Goal: Transaction & Acquisition: Subscribe to service/newsletter

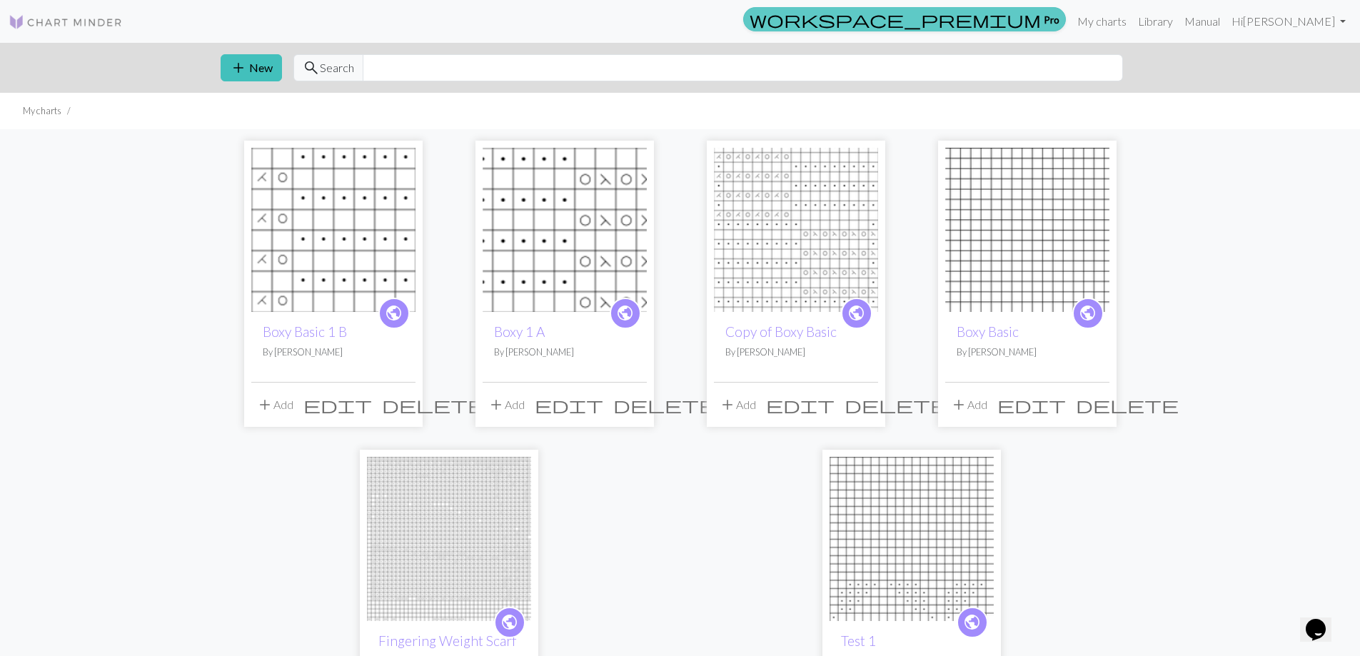
click at [1045, 10] on link "workspace_premium Pro" at bounding box center [904, 19] width 323 height 24
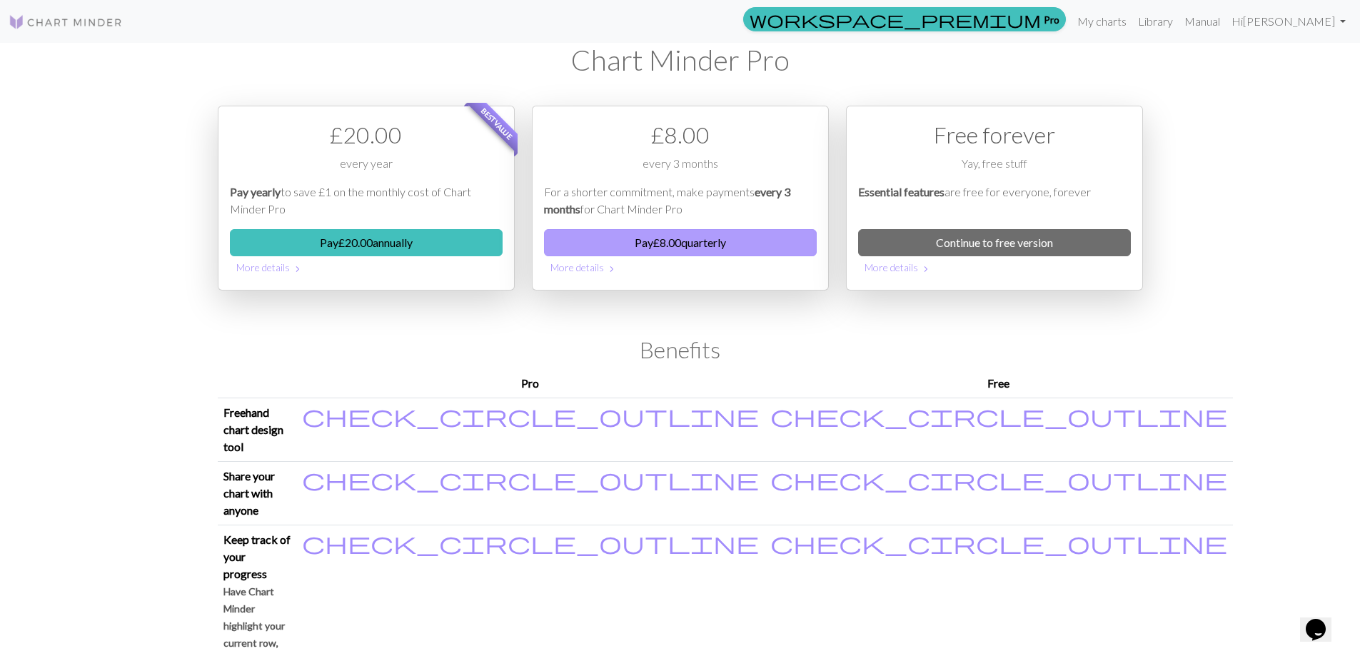
click at [713, 236] on button "Pay £ 8.00 quarterly" at bounding box center [680, 242] width 273 height 27
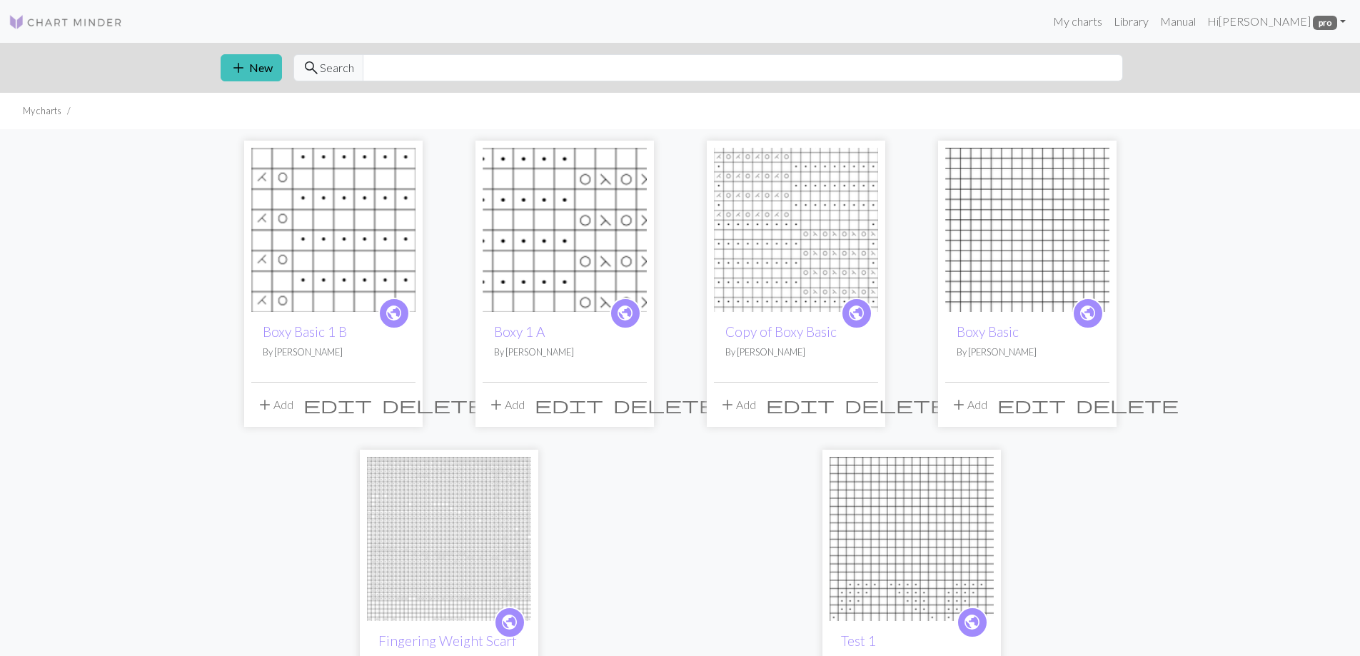
click at [1092, 21] on div "Chart Minder Pro You subscription was successful. All the Chart Minder Pro feat…" at bounding box center [680, 75] width 1360 height 151
click at [421, 71] on div "Chart Minder Pro You subscription was successful. All the Chart Minder Pro feat…" at bounding box center [680, 75] width 1360 height 151
click at [396, 57] on div "Chart Minder Pro You subscription was successful. All the Chart Minder Pro feat…" at bounding box center [680, 75] width 1360 height 151
click at [1271, 24] on div "Chart Minder Pro You subscription was successful. All the Chart Minder Pro feat…" at bounding box center [680, 75] width 1360 height 151
click at [1140, 22] on div "Chart Minder Pro You subscription was successful. All the Chart Minder Pro feat…" at bounding box center [680, 75] width 1360 height 151
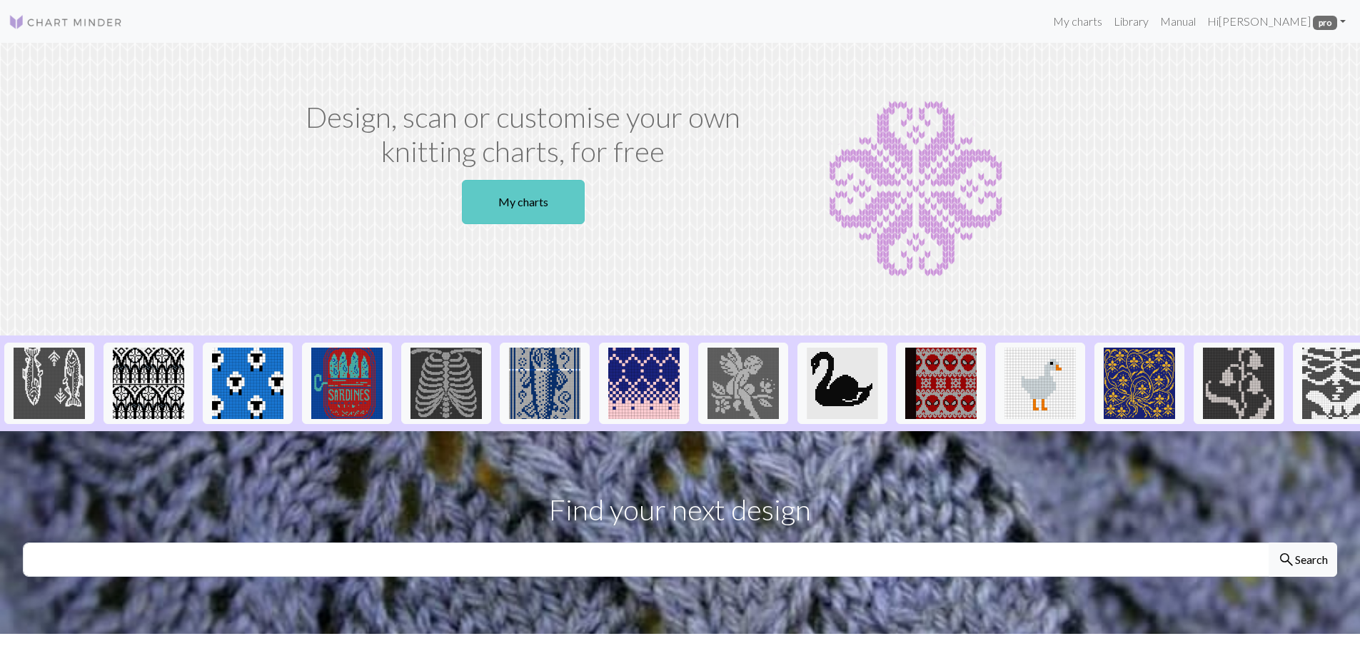
click at [502, 200] on link "My charts" at bounding box center [523, 202] width 123 height 44
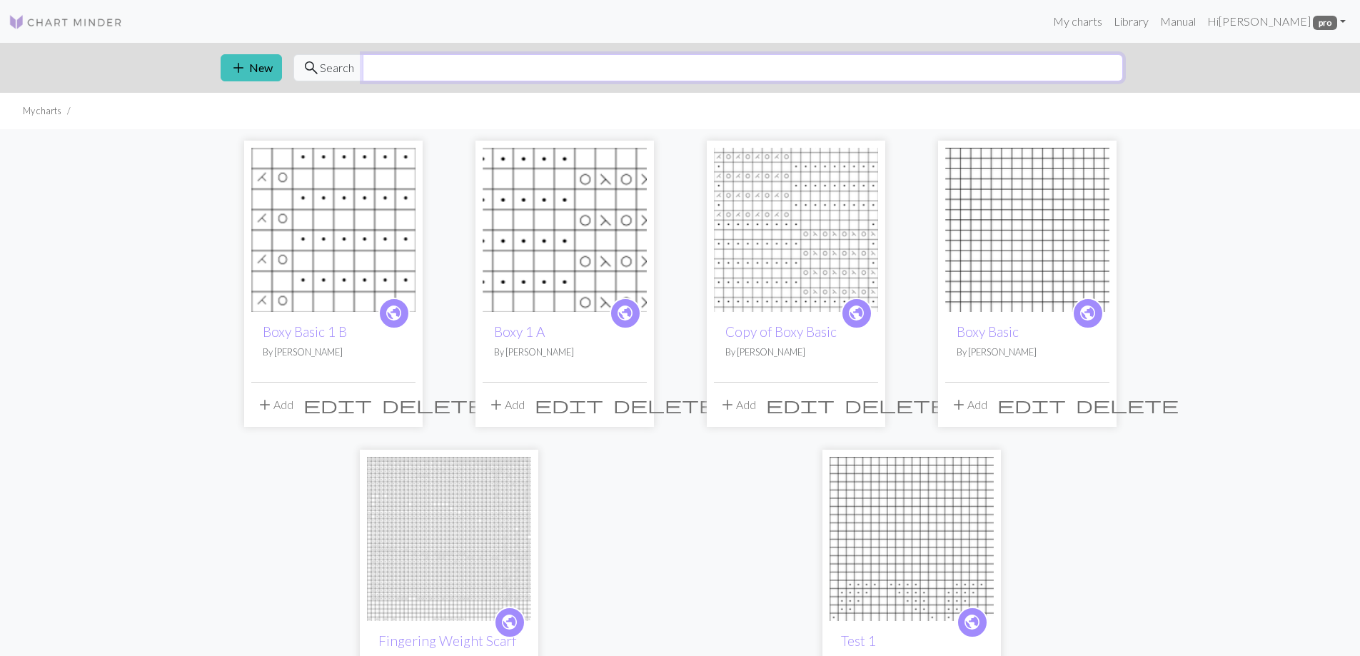
click at [509, 54] on input "text" at bounding box center [743, 67] width 761 height 27
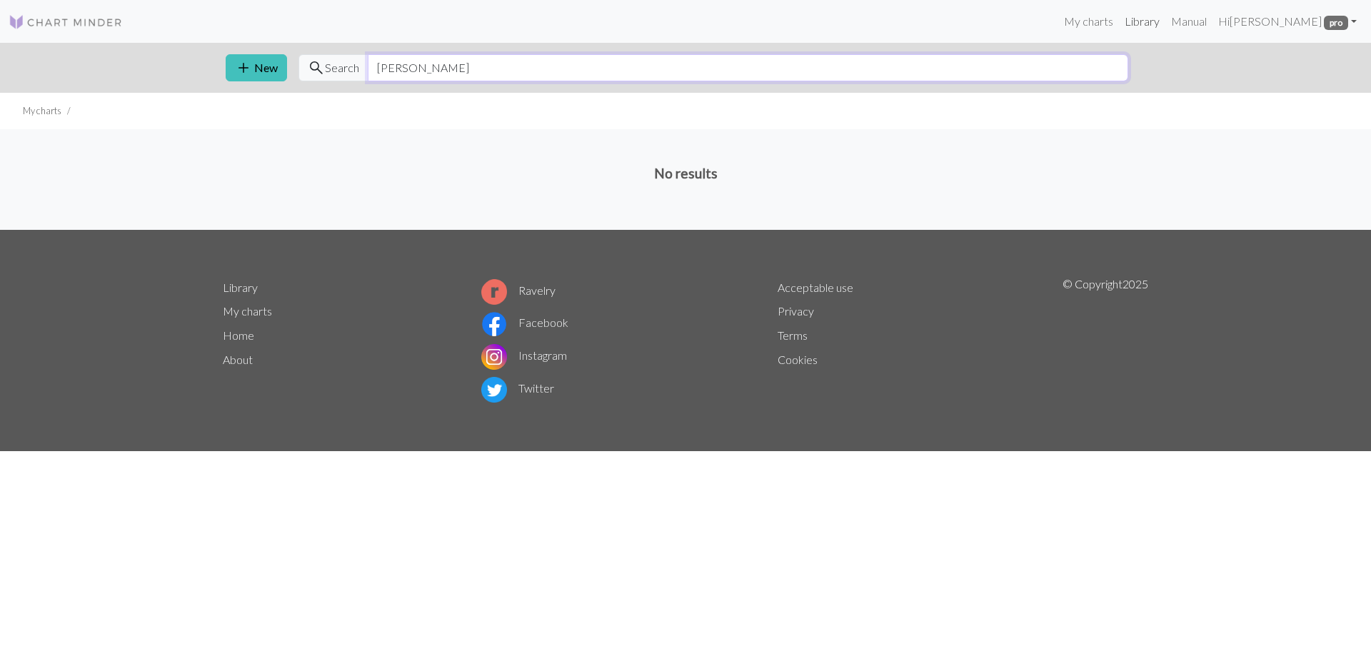
type input "elsa"
click at [1139, 17] on link "Library" at bounding box center [1142, 21] width 46 height 29
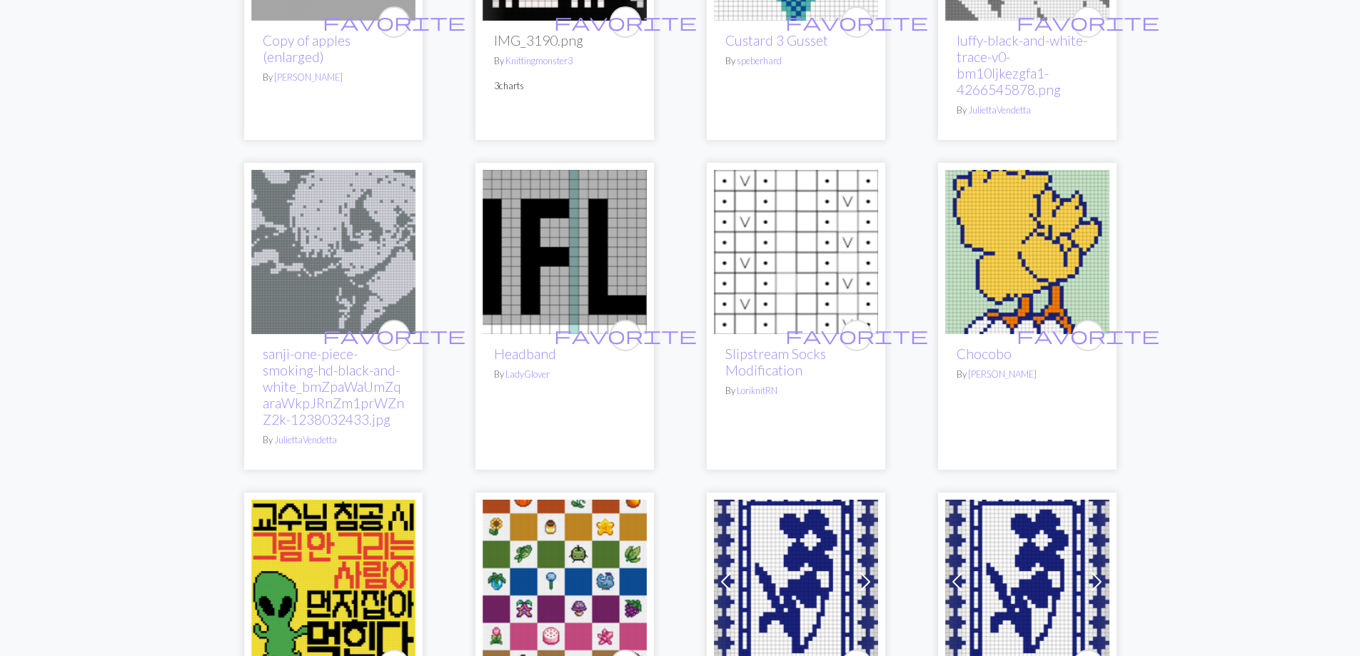
scroll to position [2448, 0]
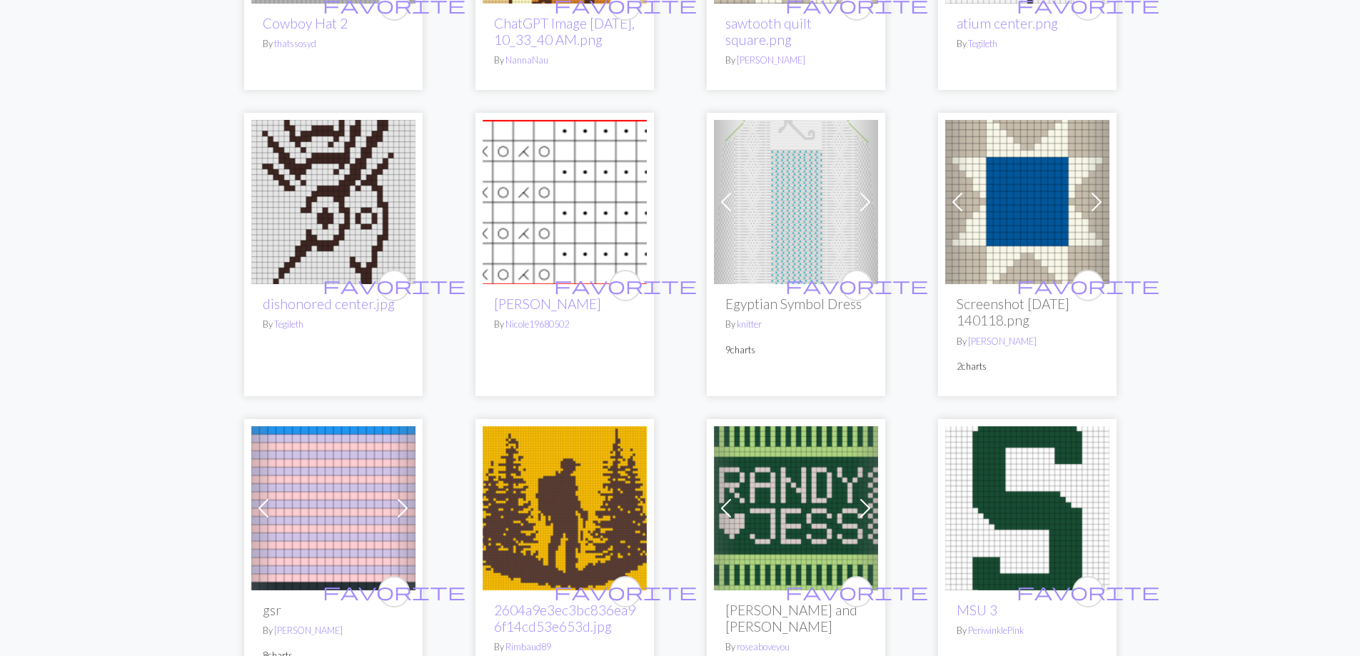
scroll to position [359, 0]
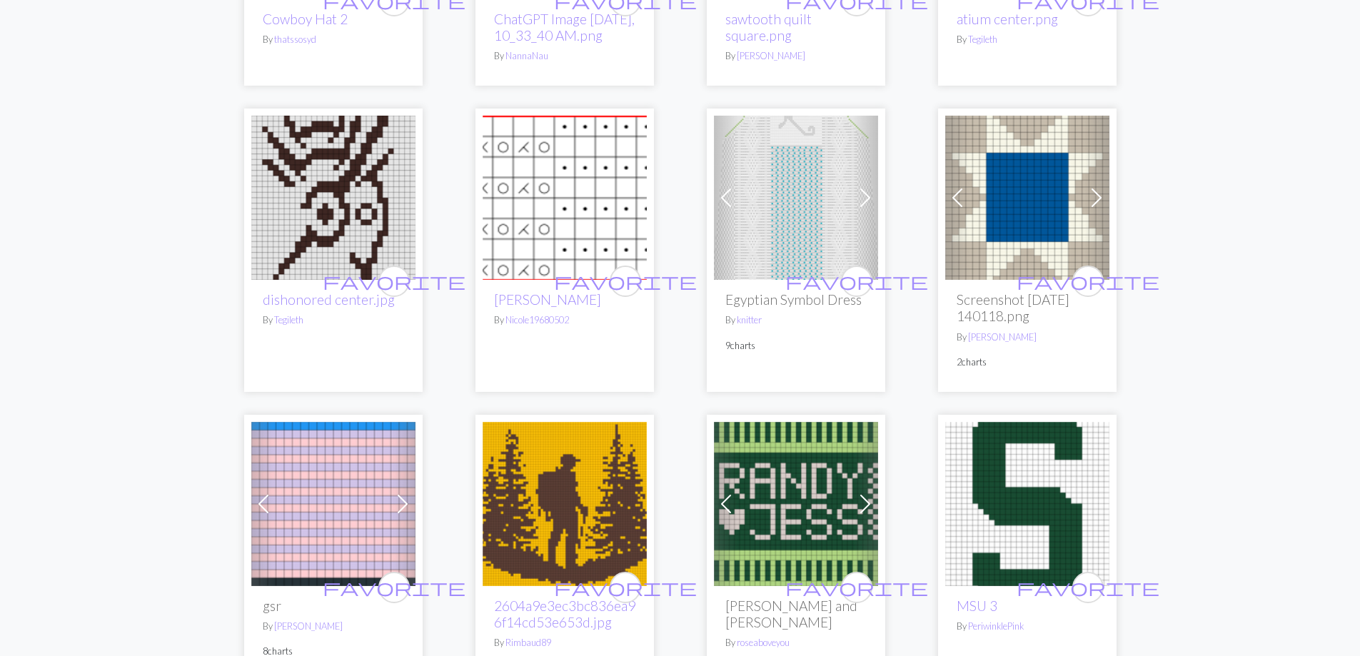
click at [557, 193] on img at bounding box center [565, 198] width 164 height 164
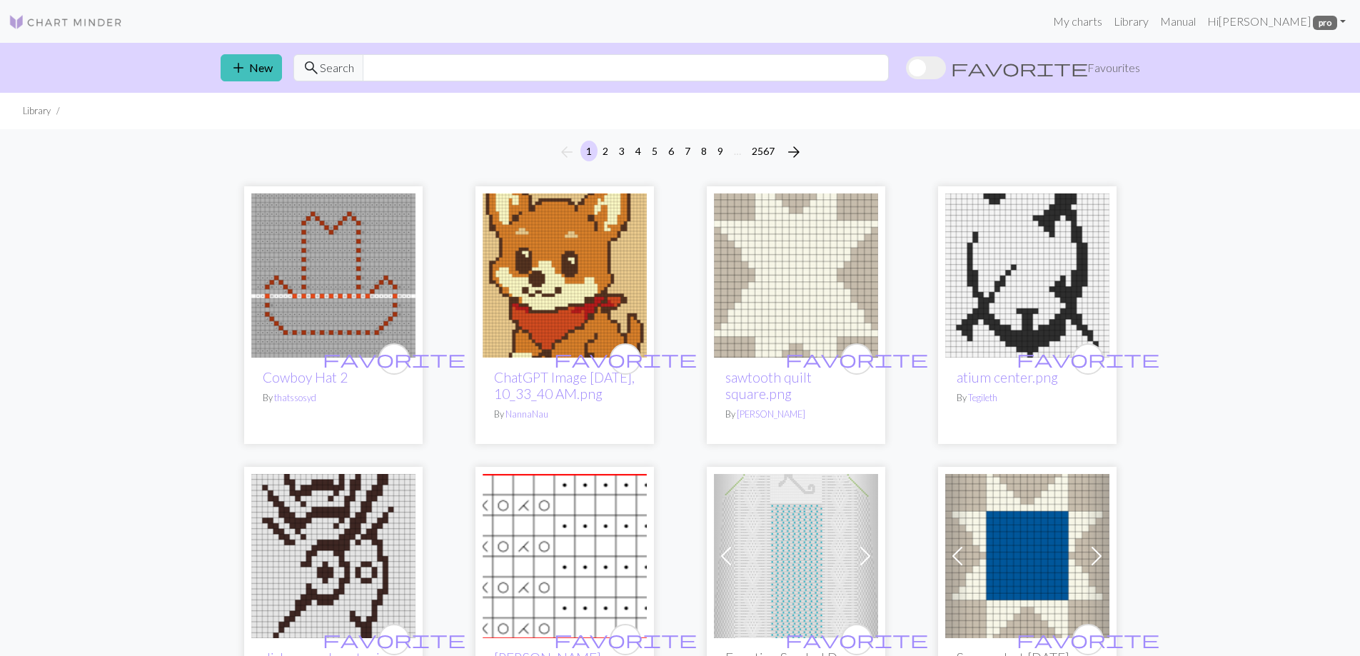
click at [731, 41] on nav "My charts Library Manual Hi Nicole Anderson pro Account settings Logout" at bounding box center [680, 21] width 1360 height 43
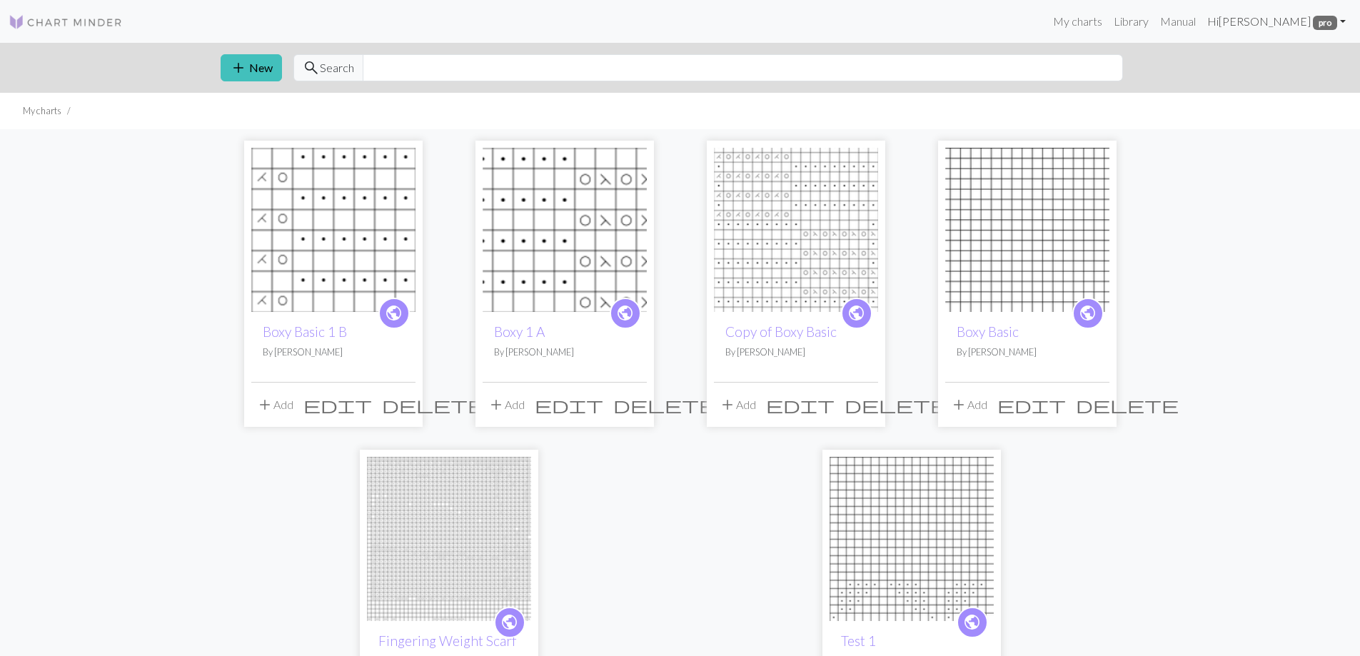
click at [1321, 19] on span "pro" at bounding box center [1325, 23] width 24 height 14
click at [1192, 248] on div "public Boxy Basic 1 B By Nicole Anderson add Add edit delete public Boxy 1 A By…" at bounding box center [680, 438] width 1360 height 618
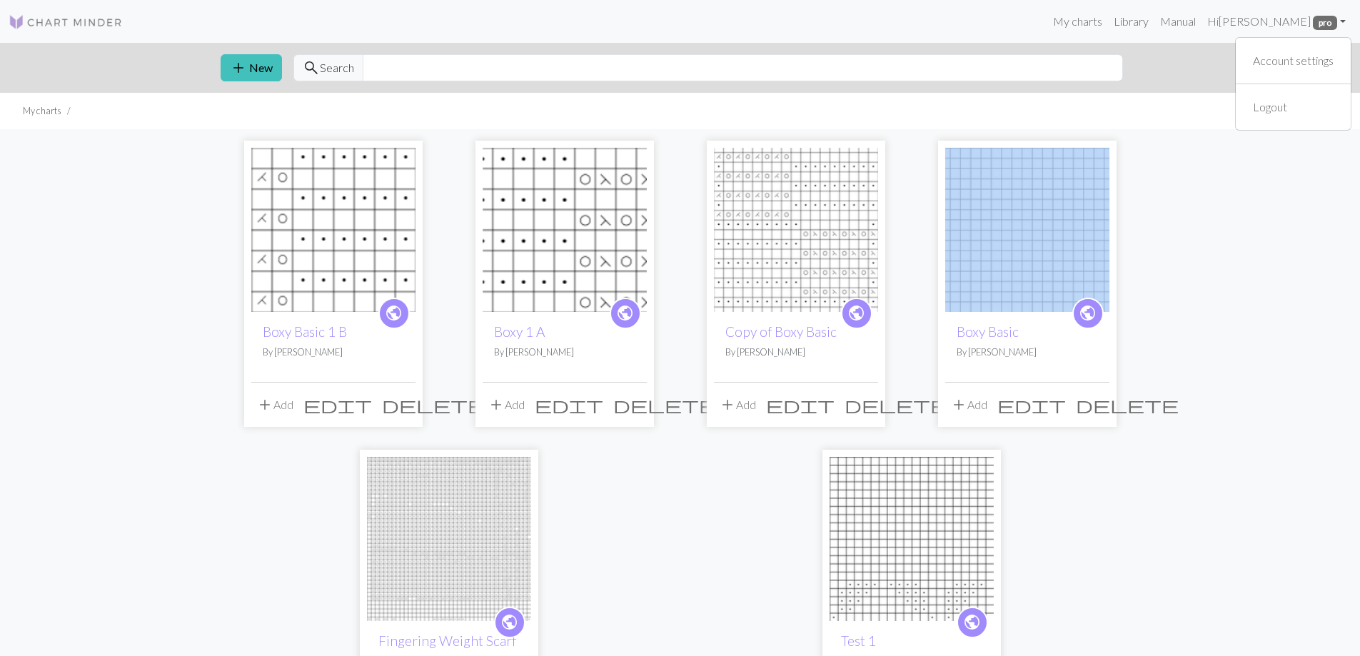
click at [1192, 248] on div "public Boxy Basic 1 B By Nicole Anderson add Add edit delete public Boxy 1 A By…" at bounding box center [680, 438] width 1360 height 618
click at [1126, 25] on link "Library" at bounding box center [1131, 21] width 46 height 29
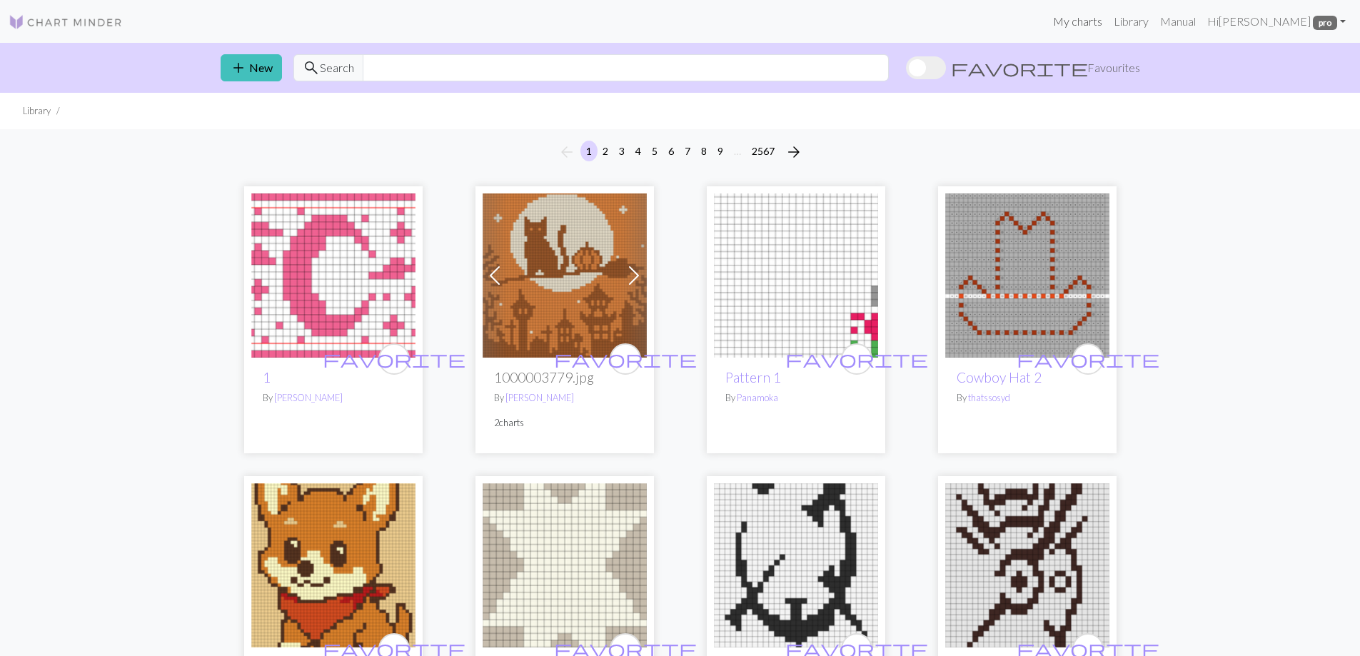
click at [1086, 15] on link "My charts" at bounding box center [1078, 21] width 61 height 29
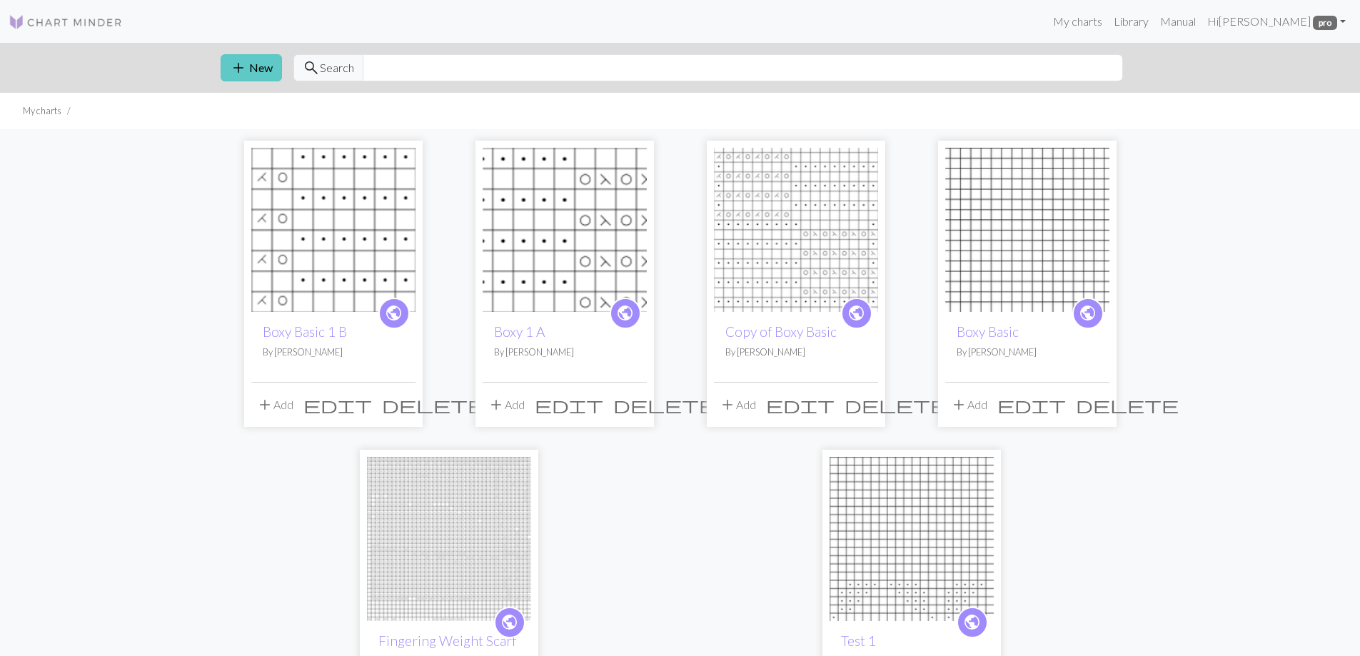
click at [241, 70] on span "add" at bounding box center [238, 68] width 17 height 20
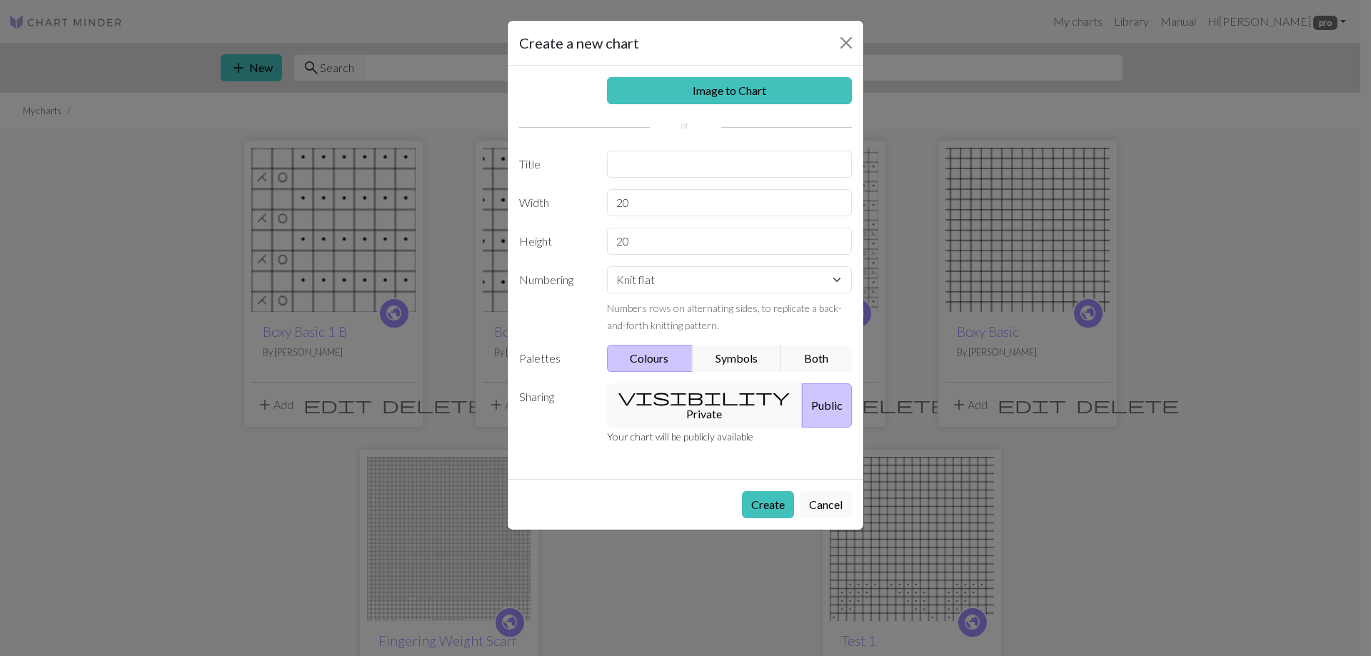
click at [432, 656] on html "This website uses cookies to ensure you get the best experience on our website.…" at bounding box center [685, 328] width 1371 height 656
click at [848, 30] on div "Create a new chart" at bounding box center [686, 43] width 356 height 45
click at [848, 37] on button "Close" at bounding box center [846, 42] width 23 height 23
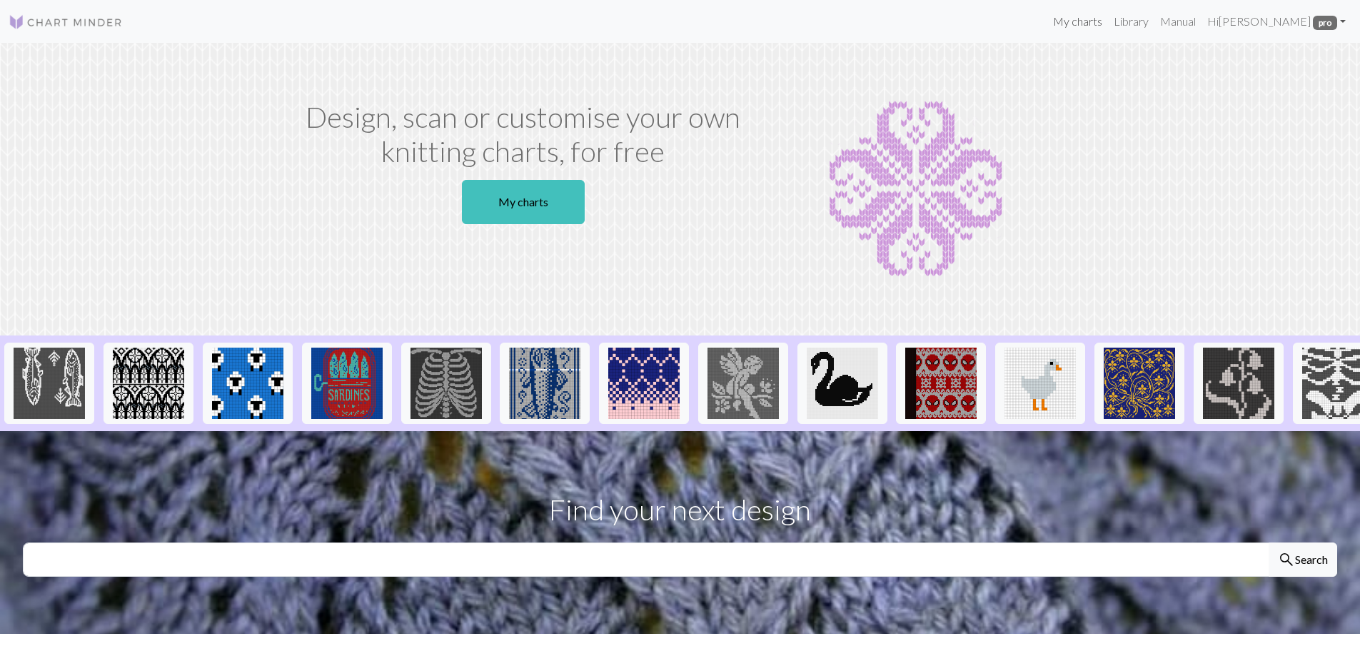
click at [1085, 20] on link "My charts" at bounding box center [1078, 21] width 61 height 29
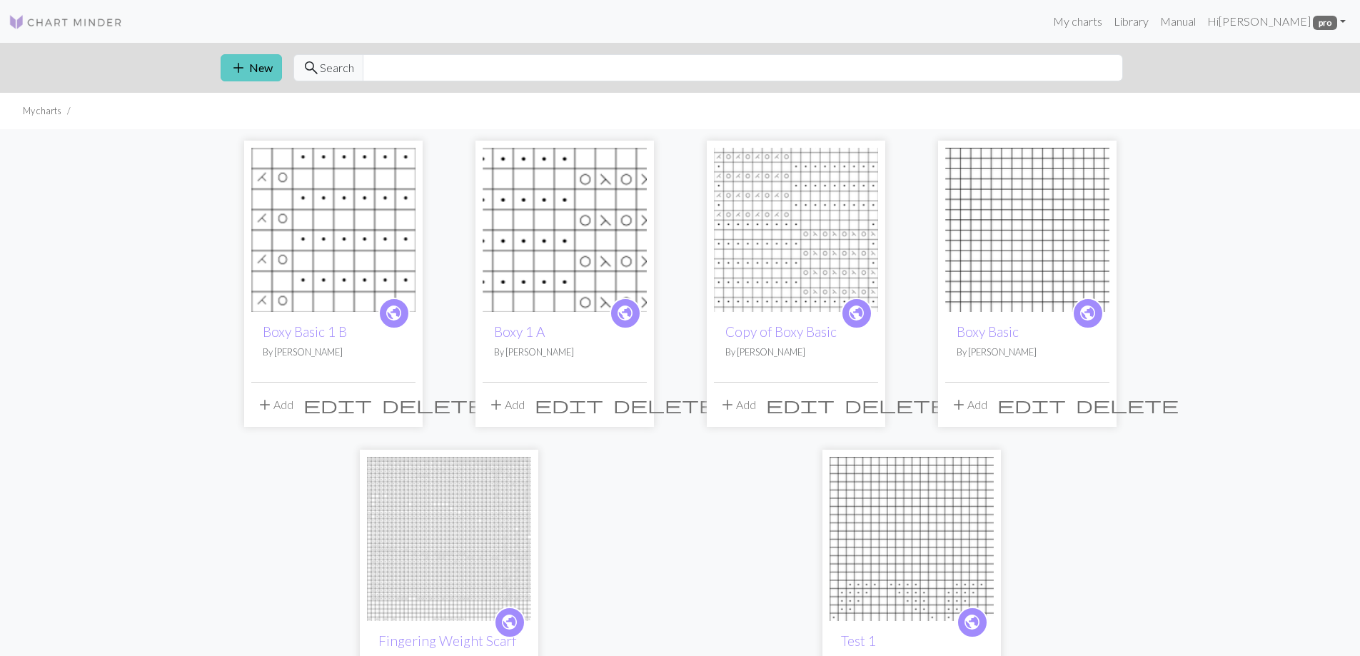
click at [261, 64] on button "add New" at bounding box center [251, 67] width 61 height 27
